Goal: Find contact information: Obtain details needed to contact an individual or organization

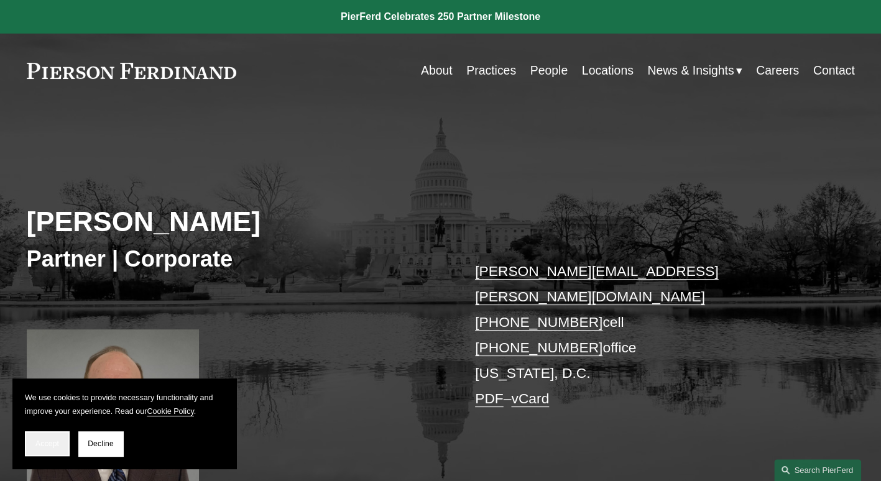
click at [46, 442] on span "Accept" at bounding box center [47, 443] width 24 height 9
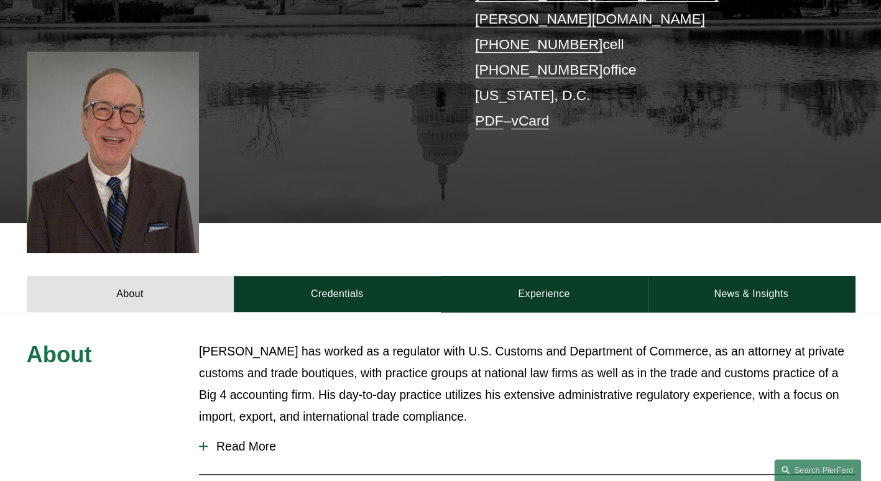
scroll to position [311, 0]
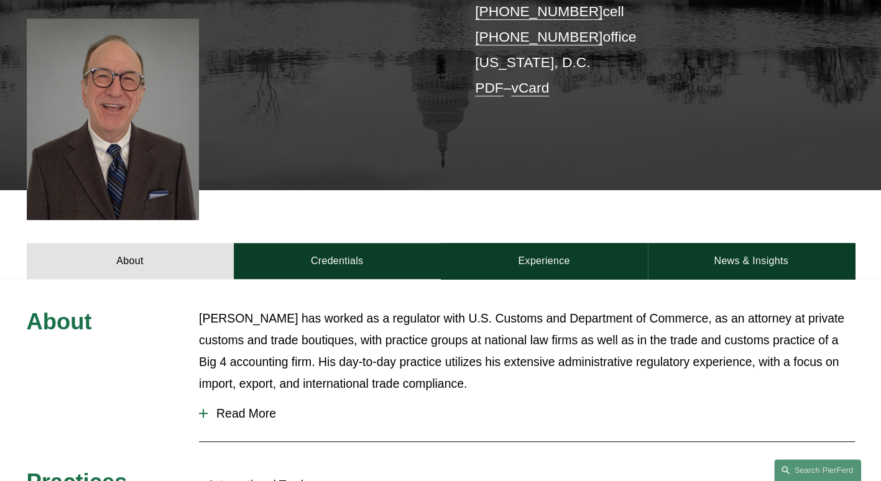
click at [230, 407] on span "Read More" at bounding box center [531, 414] width 647 height 14
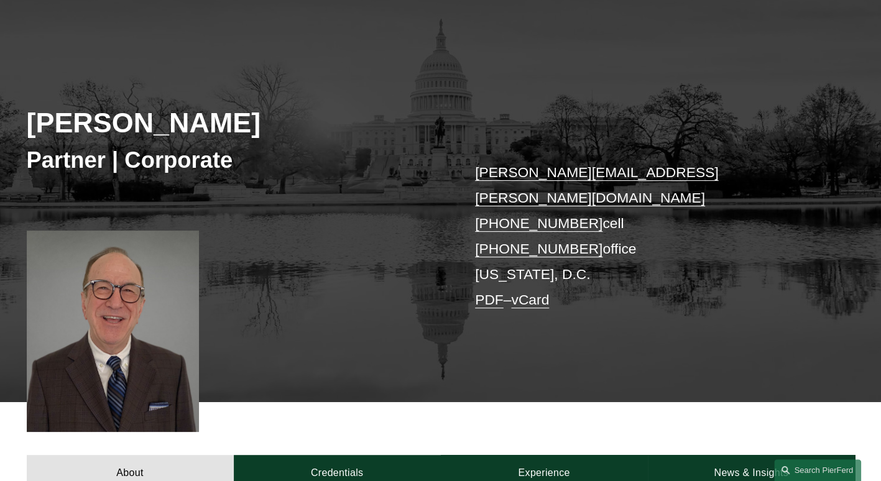
scroll to position [0, 0]
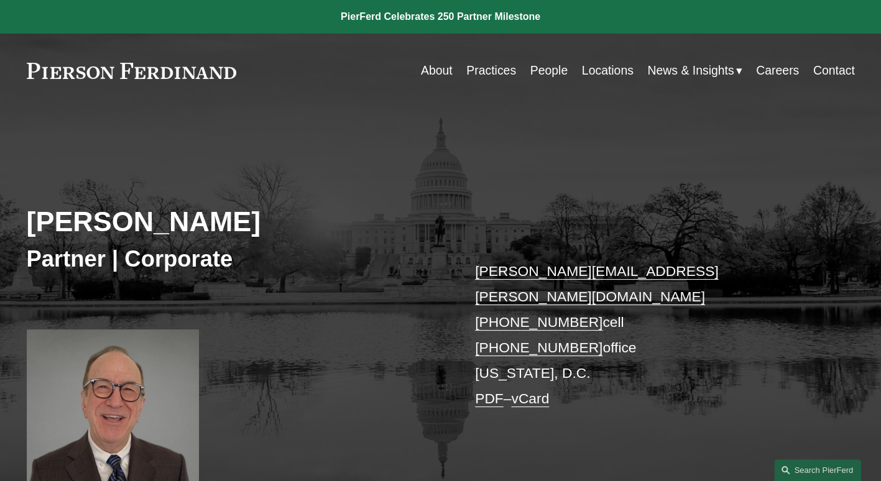
click at [536, 390] on link "vCard" at bounding box center [530, 398] width 38 height 16
click at [825, 159] on div "[PERSON_NAME] Partner | Corporate [PERSON_NAME][EMAIL_ADDRESS][PERSON_NAME][DOM…" at bounding box center [440, 317] width 881 height 367
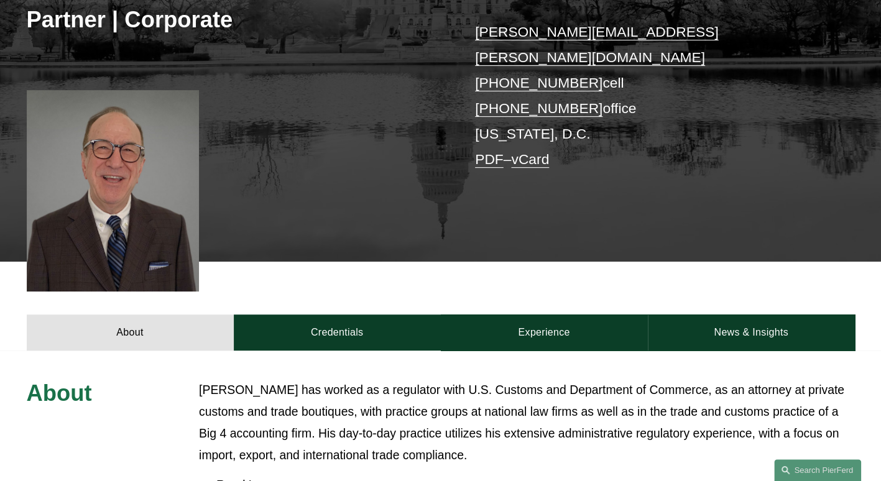
scroll to position [249, 0]
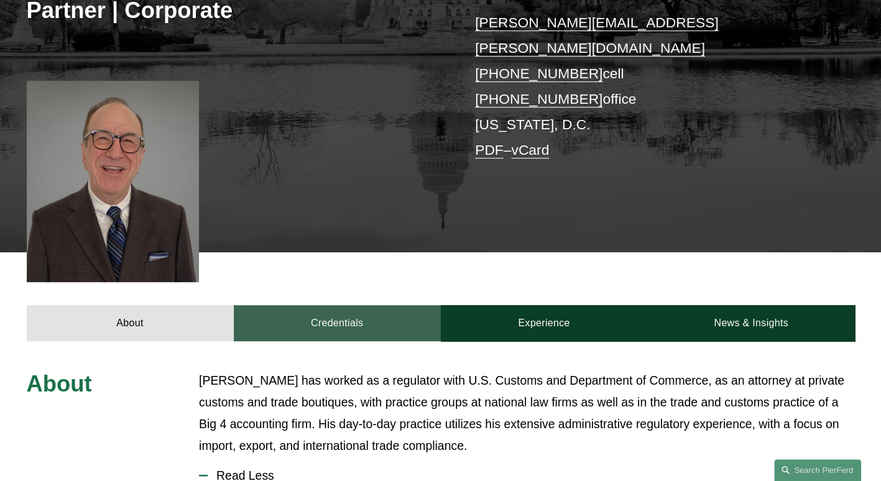
click at [314, 305] on link "Credentials" at bounding box center [337, 322] width 207 height 35
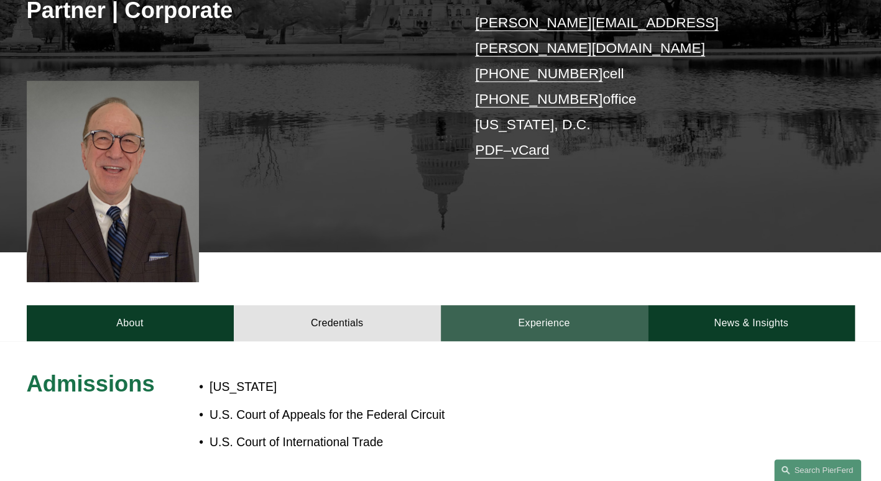
click at [537, 305] on link "Experience" at bounding box center [544, 322] width 207 height 35
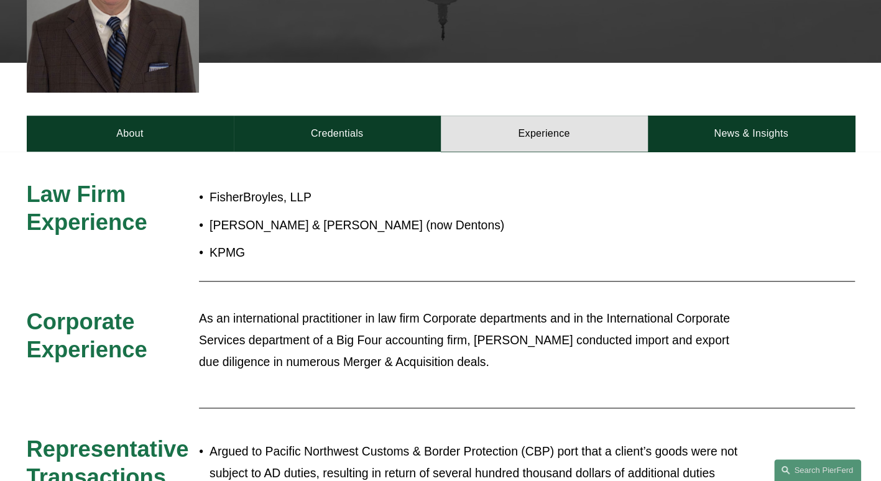
scroll to position [435, 0]
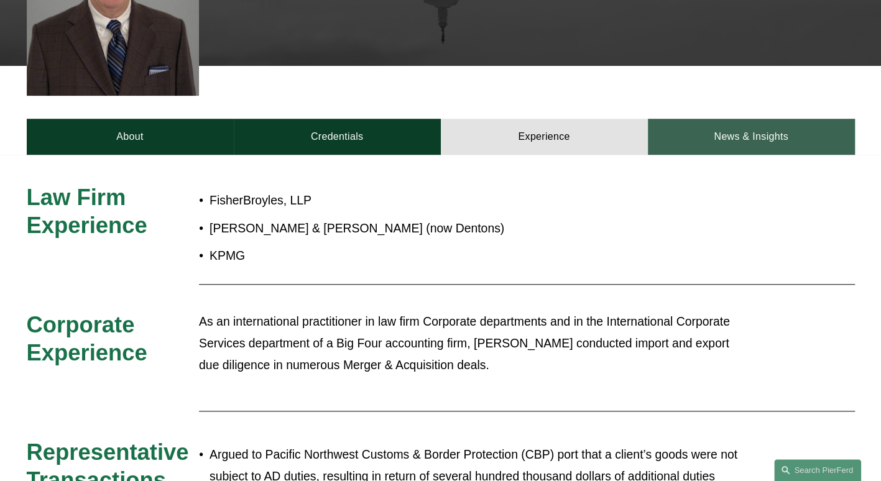
click at [783, 119] on link "News & Insights" at bounding box center [751, 136] width 207 height 35
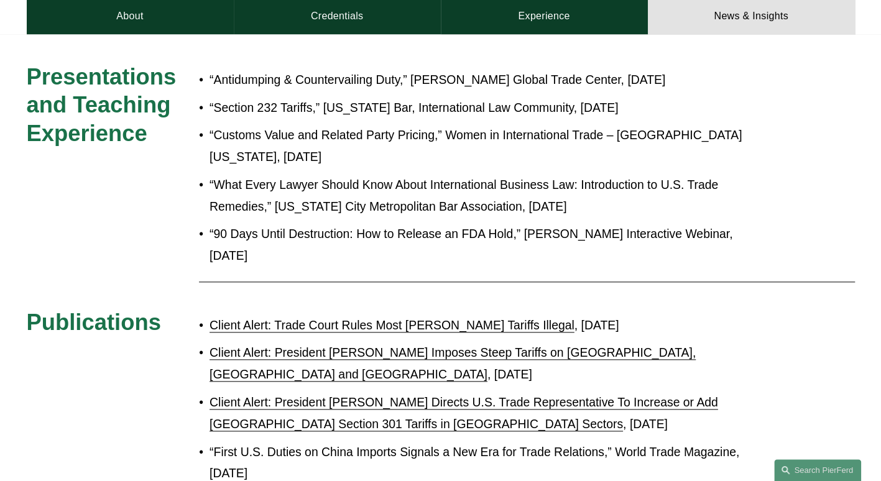
scroll to position [559, 0]
